Goal: Transaction & Acquisition: Purchase product/service

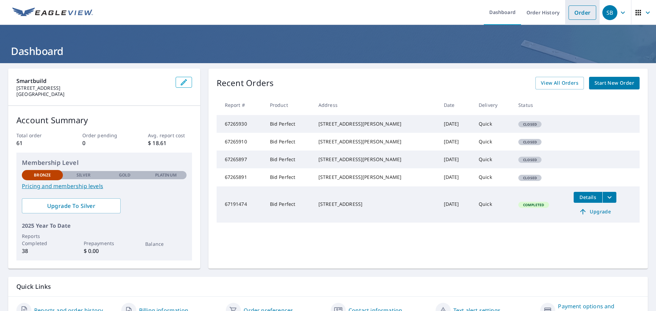
click at [576, 12] on link "Order" at bounding box center [583, 12] width 28 height 14
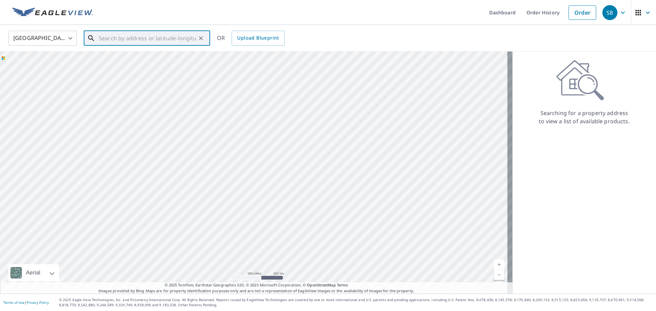
click at [167, 39] on input "text" at bounding box center [147, 38] width 97 height 19
click at [111, 60] on span "[STREET_ADDRESS]" at bounding box center [150, 58] width 107 height 8
type input "[STREET_ADDRESS]"
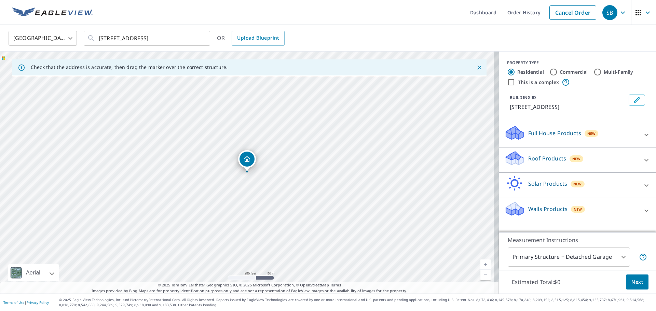
click at [640, 166] on div at bounding box center [647, 160] width 16 height 16
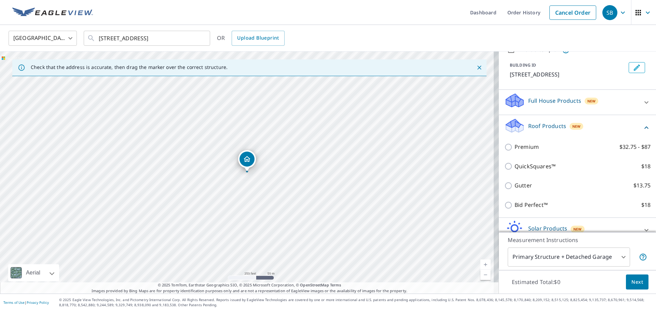
scroll to position [38, 0]
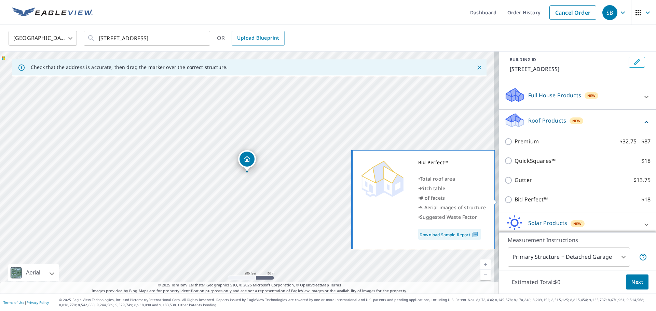
click at [505, 199] on input "Bid Perfect™ $18" at bounding box center [510, 200] width 10 height 8
checkbox input "true"
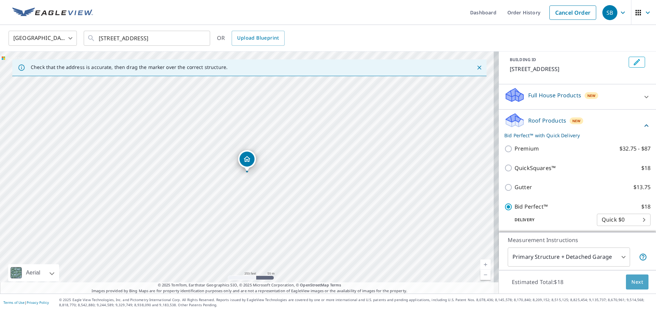
click at [632, 282] on span "Next" at bounding box center [638, 282] width 12 height 9
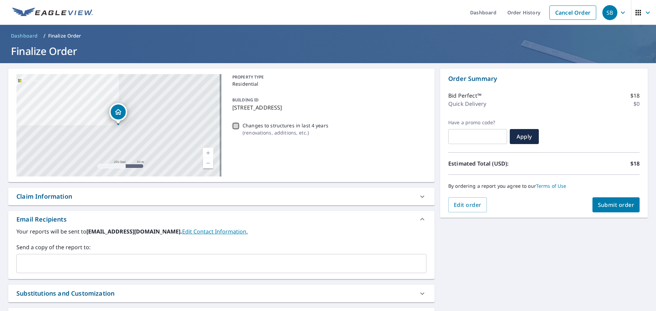
click at [235, 124] on input "Changes to structures in last 4 years ( renovations, additions, etc. )" at bounding box center [236, 126] width 8 height 8
checkbox input "true"
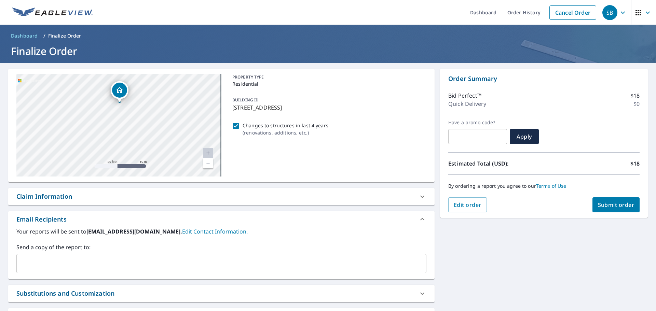
drag, startPoint x: 169, startPoint y: 94, endPoint x: 99, endPoint y: 139, distance: 83.3
click at [99, 139] on div "[STREET_ADDRESS]" at bounding box center [118, 125] width 205 height 103
click at [613, 205] on span "Submit order" at bounding box center [616, 205] width 37 height 8
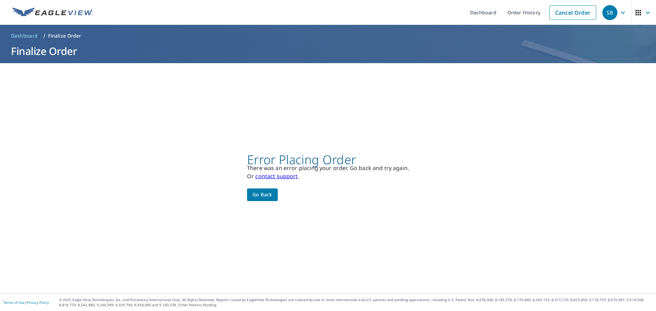
click at [268, 199] on button "Go back" at bounding box center [262, 195] width 31 height 13
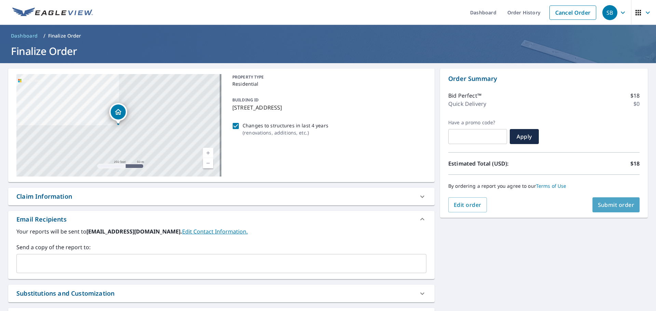
click at [624, 204] on span "Submit order" at bounding box center [616, 205] width 37 height 8
